Goal: Transaction & Acquisition: Purchase product/service

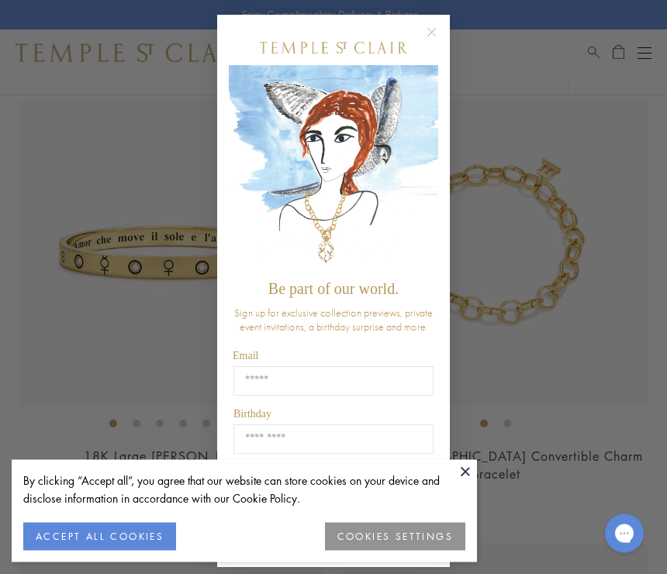
scroll to position [1022, 0]
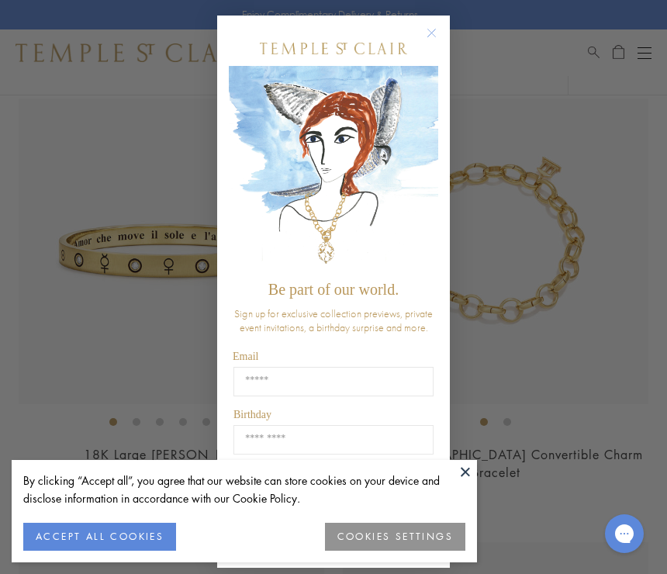
click at [425, 43] on circle "Close dialog" at bounding box center [432, 33] width 19 height 19
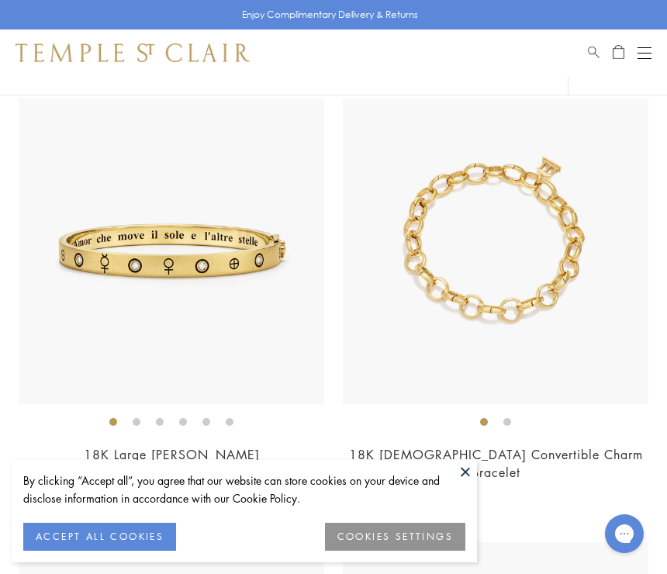
click at [193, 268] on img at bounding box center [172, 251] width 306 height 306
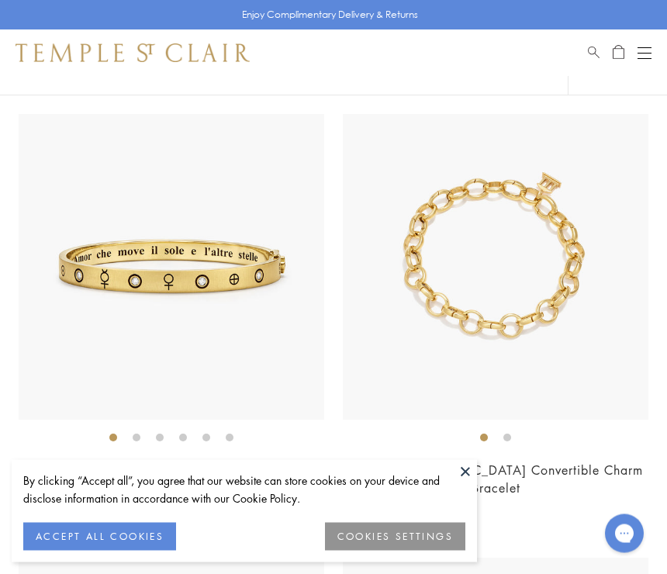
scroll to position [1004, 0]
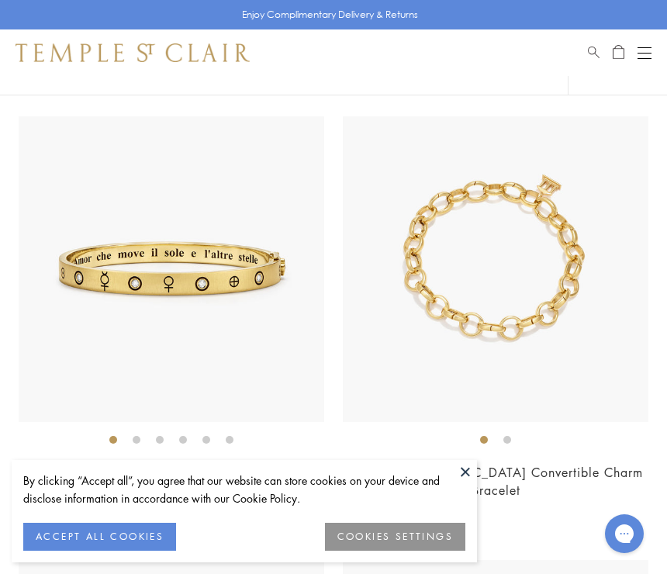
click at [185, 292] on img at bounding box center [172, 269] width 306 height 306
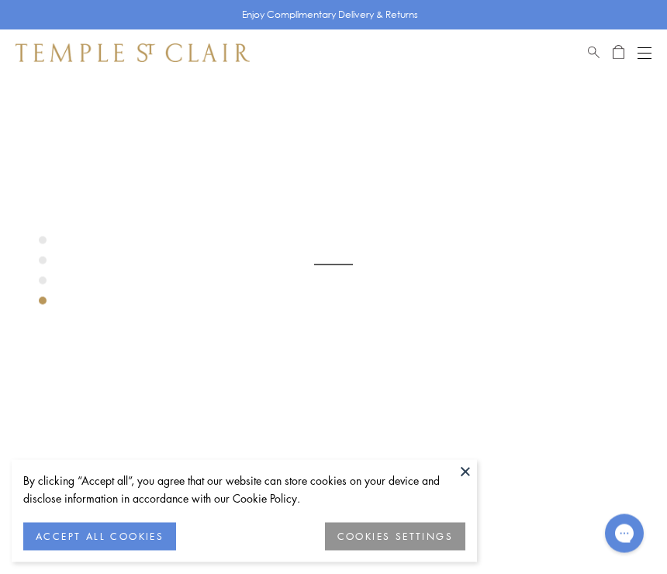
scroll to position [76, 0]
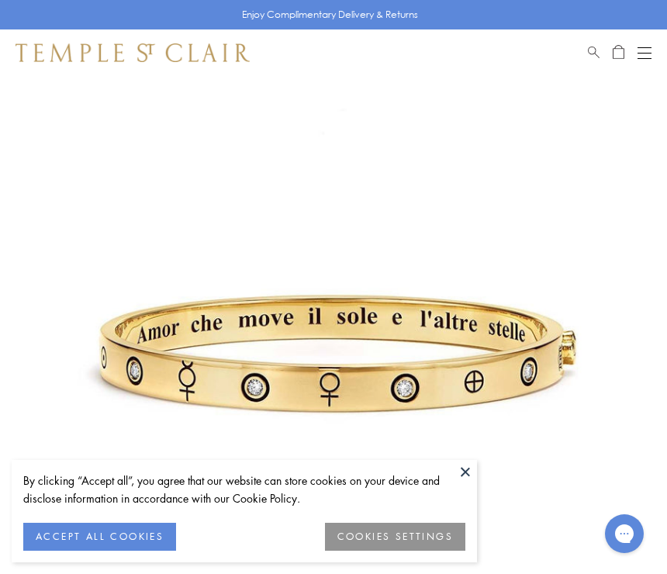
click at [457, 474] on button at bounding box center [465, 471] width 23 height 23
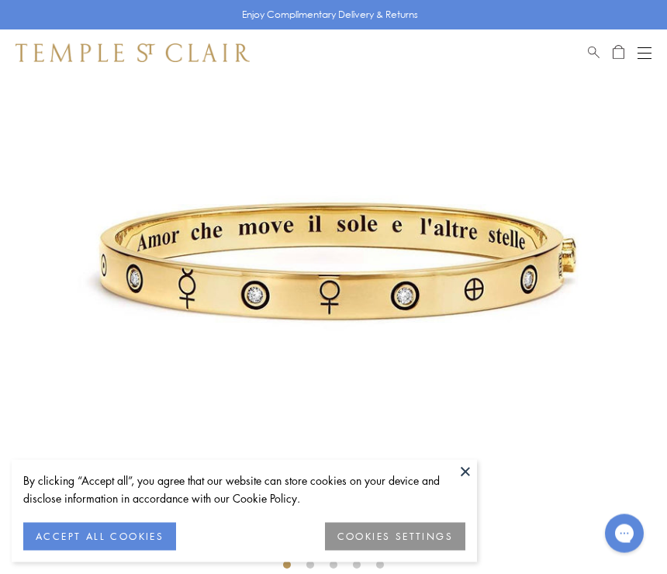
scroll to position [168, 0]
click at [462, 468] on button at bounding box center [465, 471] width 23 height 23
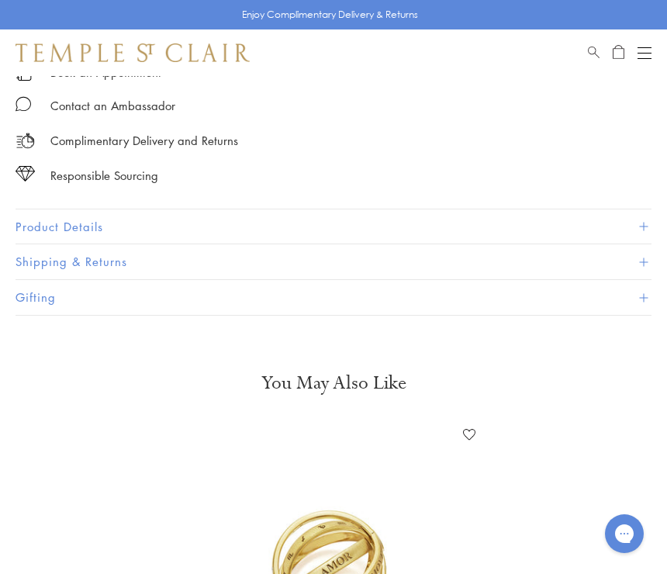
scroll to position [942, 0]
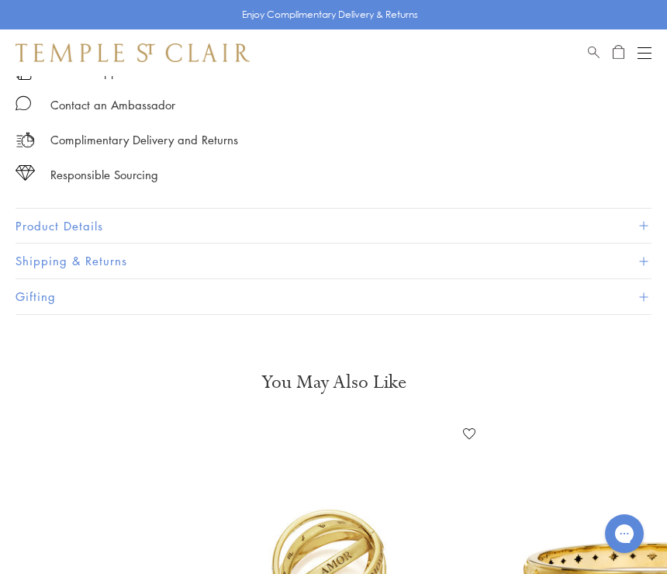
click at [84, 223] on button "Product Details" at bounding box center [334, 226] width 636 height 35
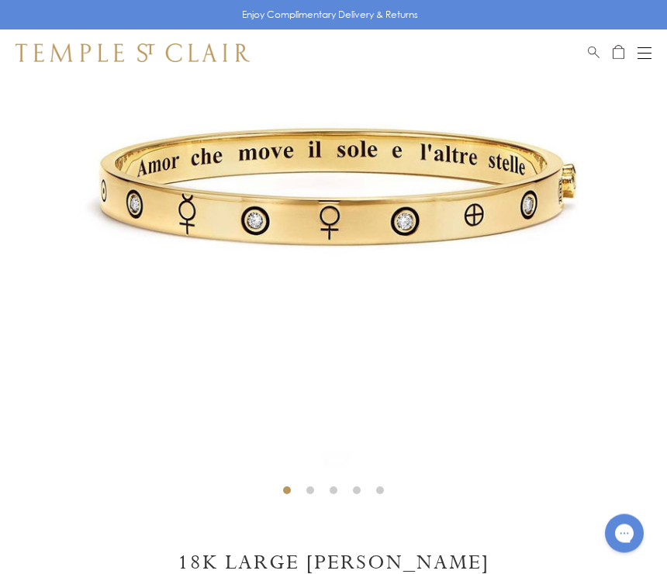
scroll to position [243, 0]
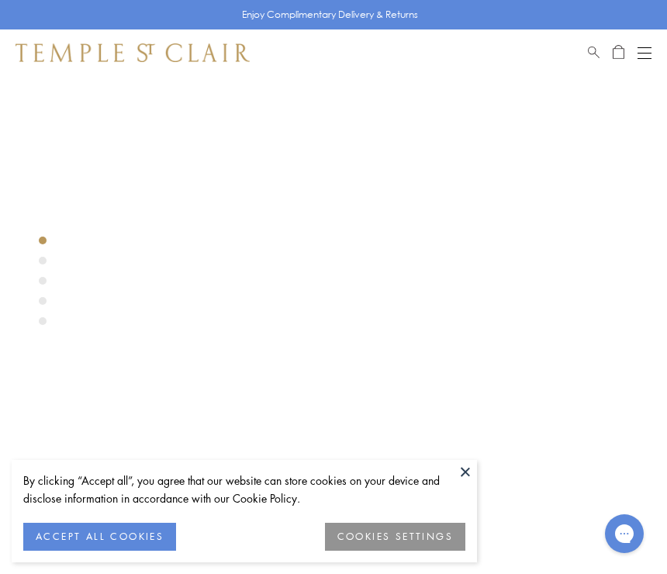
scroll to position [105, 0]
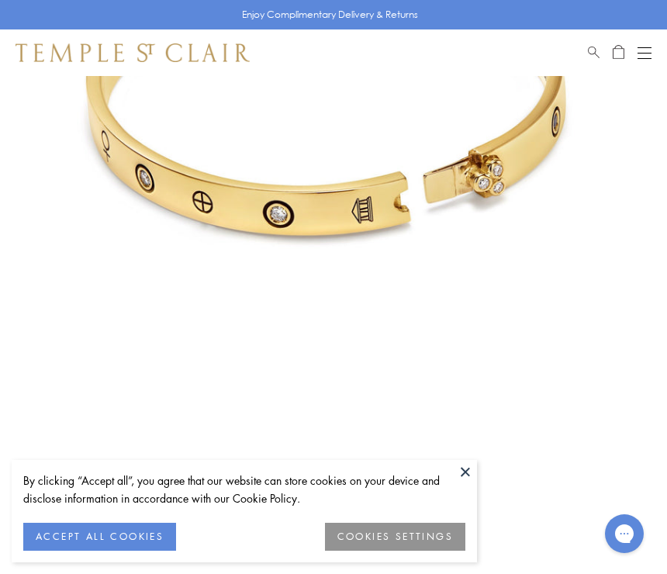
click at [458, 483] on button at bounding box center [465, 471] width 23 height 23
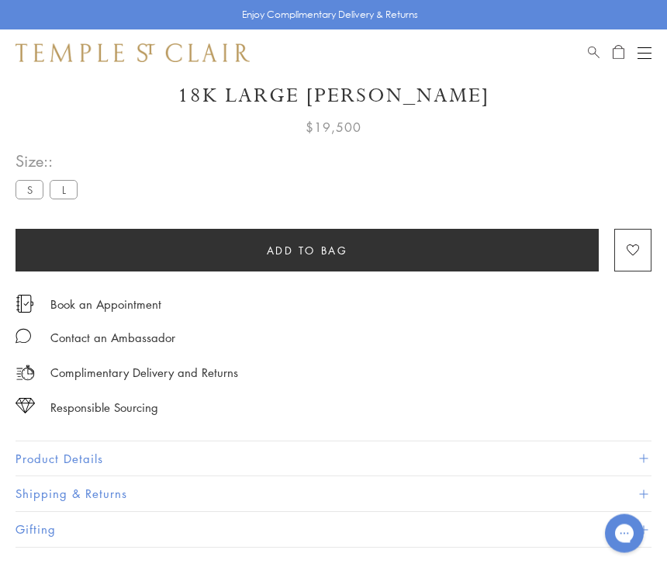
scroll to position [710, 0]
click at [62, 454] on button "Product Details" at bounding box center [334, 458] width 636 height 35
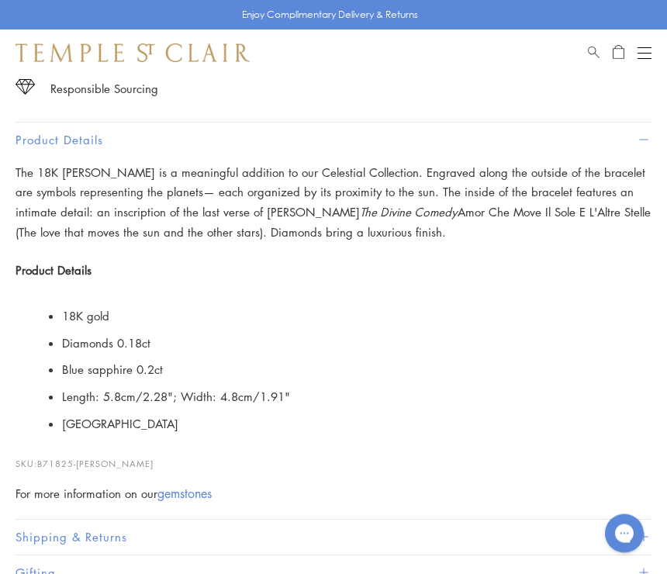
scroll to position [1028, 0]
